Goal: Information Seeking & Learning: Find specific fact

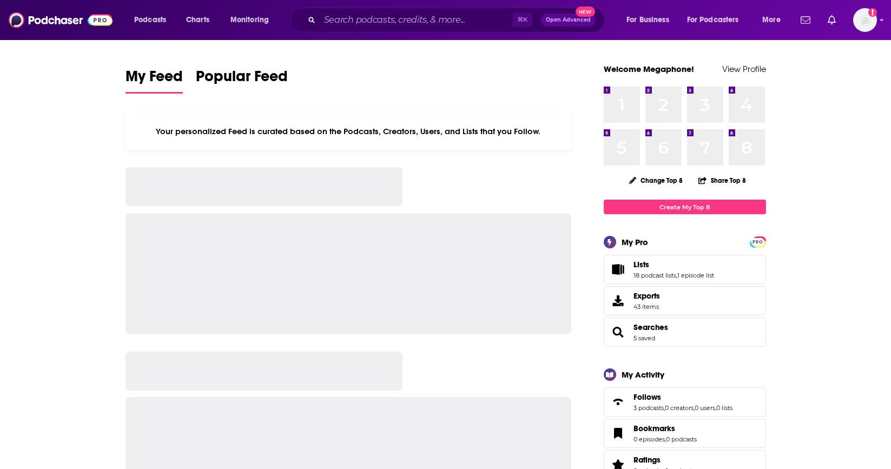
click at [433, 28] on div "⌘ K Open Advanced New" at bounding box center [447, 20] width 315 height 25
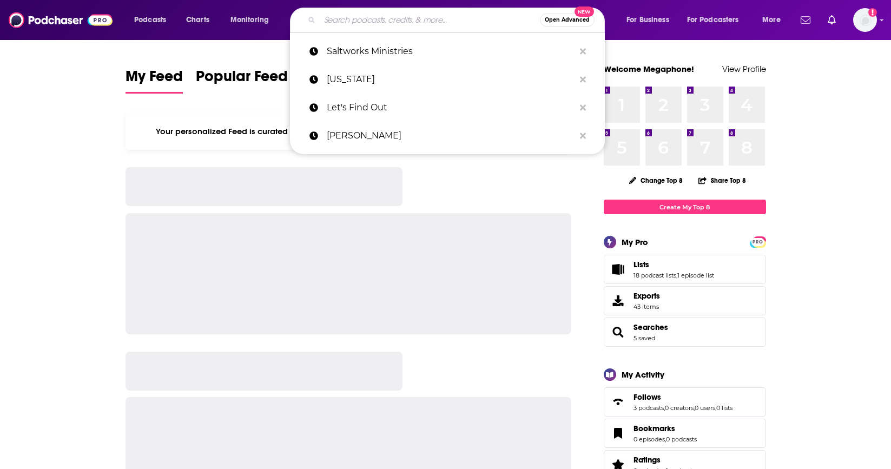
click at [423, 25] on input "Search podcasts, credits, & more..." at bounding box center [430, 19] width 220 height 17
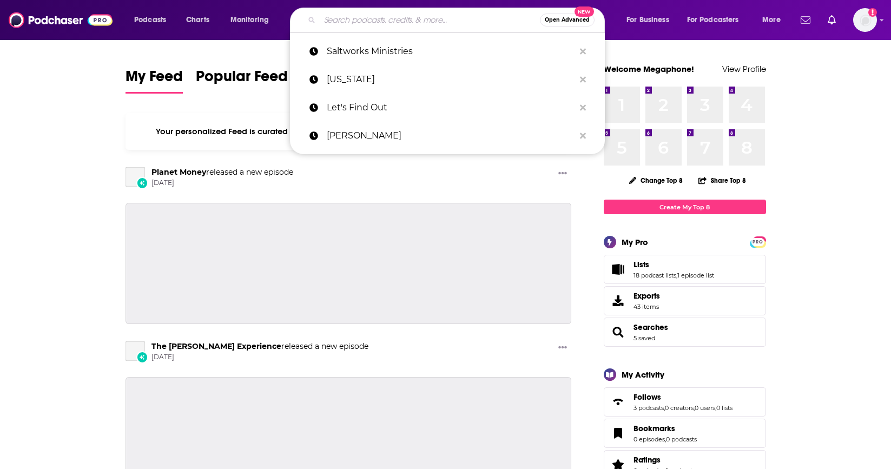
paste input "Honestly with [PERSON_NAME]"
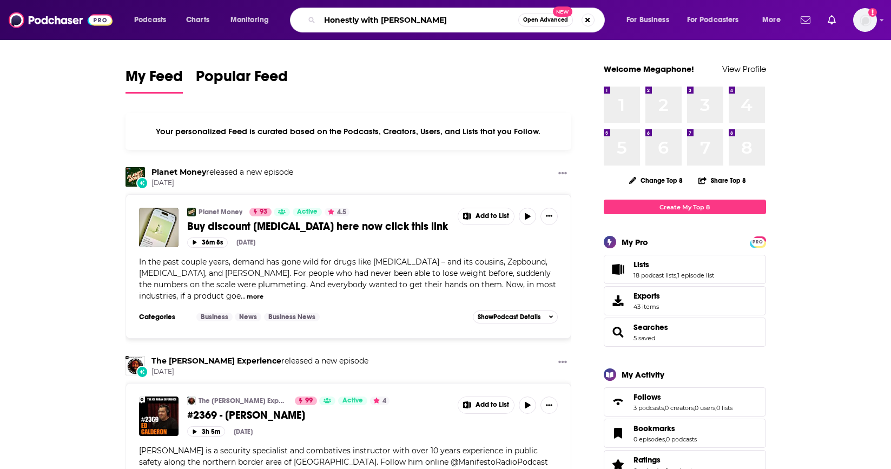
type input "Honestly with [PERSON_NAME]"
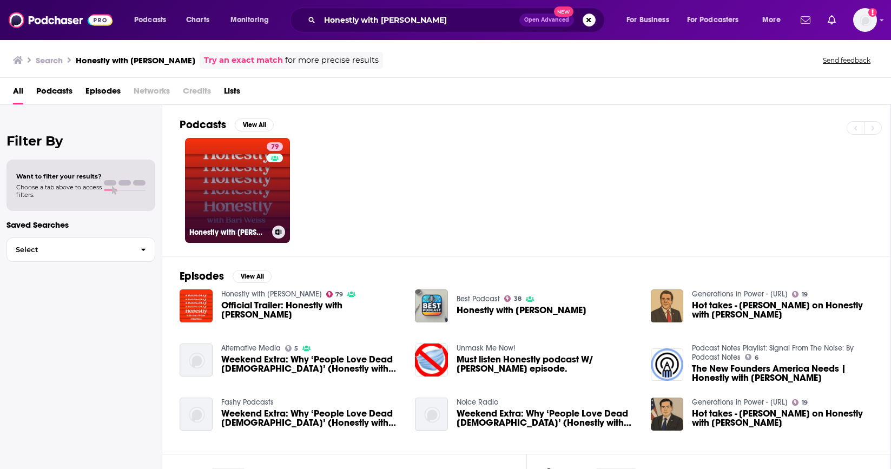
click at [241, 189] on link "79 Honestly with [PERSON_NAME]" at bounding box center [237, 190] width 105 height 105
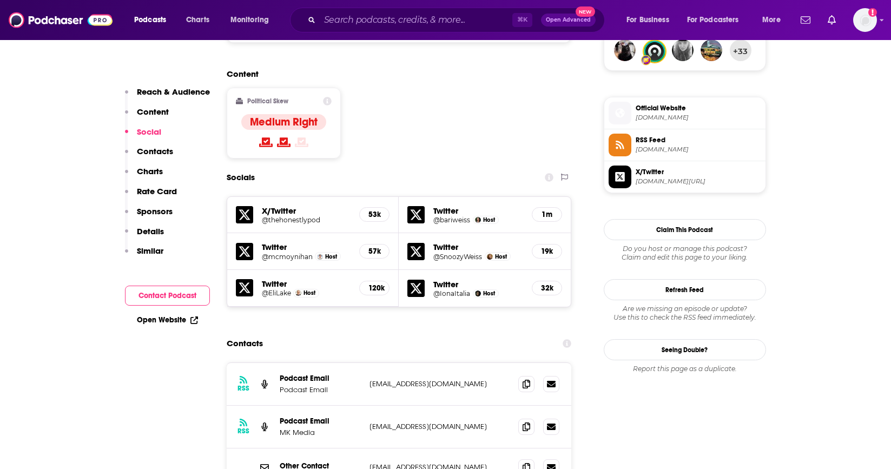
scroll to position [819, 0]
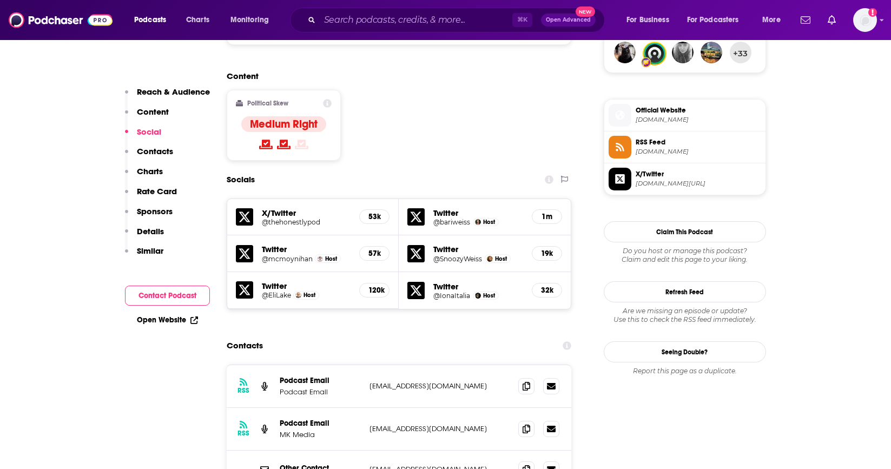
click at [659, 153] on span "[DOMAIN_NAME]" at bounding box center [699, 152] width 126 height 8
